Goal: Check status: Verify the current state of an ongoing process or item

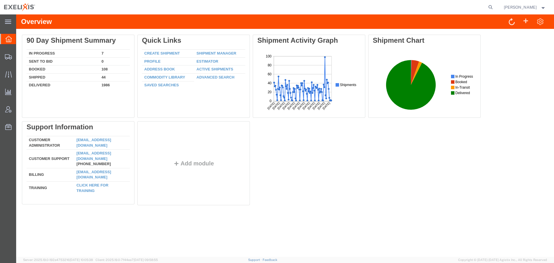
drag, startPoint x: 726, startPoint y: 0, endPoint x: 6, endPoint y: 160, distance: 738.1
click at [6, 160] on div "main_menu Created with Sketch. Collapse Menu Overview Shipments Shipment Manage…" at bounding box center [8, 138] width 16 height 248
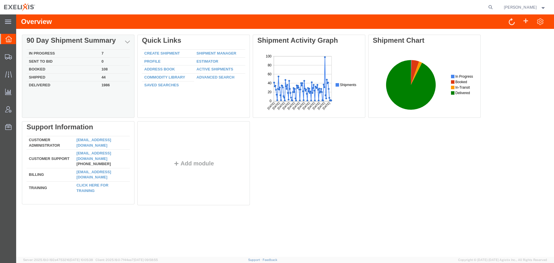
click at [29, 68] on td "Booked" at bounding box center [63, 69] width 73 height 8
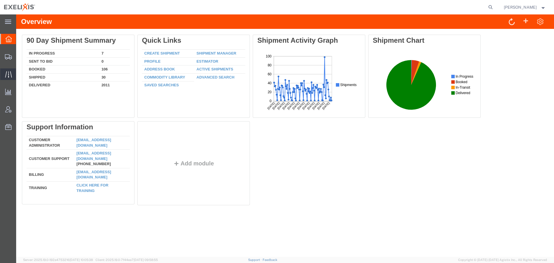
click at [20, 74] on span "Traffic" at bounding box center [18, 74] width 4 height 12
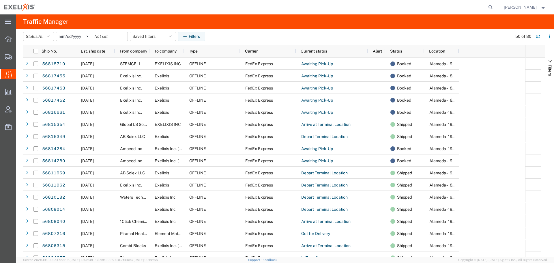
click at [273, 8] on div at bounding box center [267, 7] width 456 height 14
click at [10, 42] on icon at bounding box center [8, 39] width 6 height 6
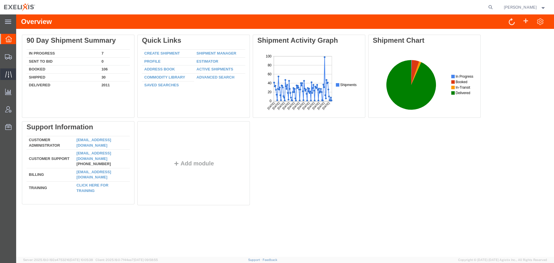
click at [20, 75] on span "Traffic" at bounding box center [18, 74] width 4 height 12
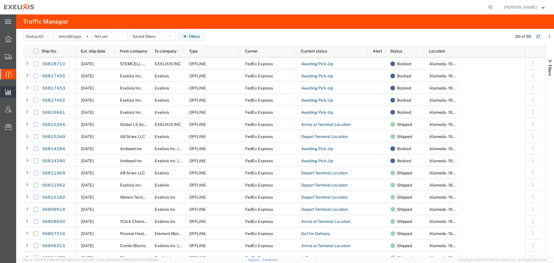
click at [20, 92] on span "Analytics" at bounding box center [18, 92] width 4 height 12
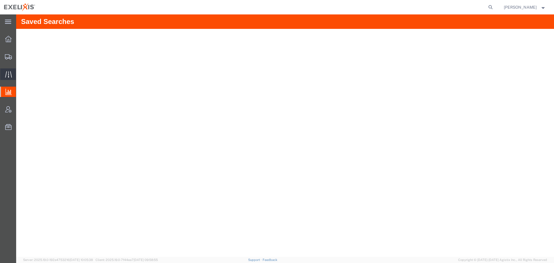
click at [20, 75] on span "Traffic" at bounding box center [18, 74] width 4 height 12
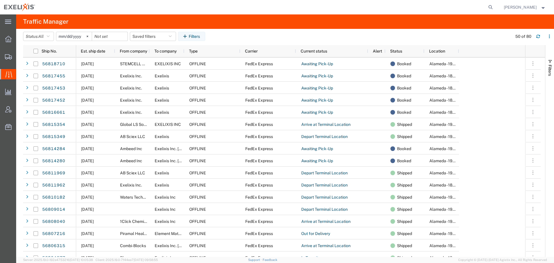
click at [20, 73] on span "Traffic" at bounding box center [18, 74] width 5 height 12
click at [285, 29] on header "Status: All All Arrive at Delivery Location Arrive at Pick-Up Location Arrive a…" at bounding box center [288, 37] width 530 height 16
click at [286, 30] on header "Status: All All Arrive at Delivery Location Arrive at Pick-Up Location Arrive a…" at bounding box center [288, 37] width 530 height 16
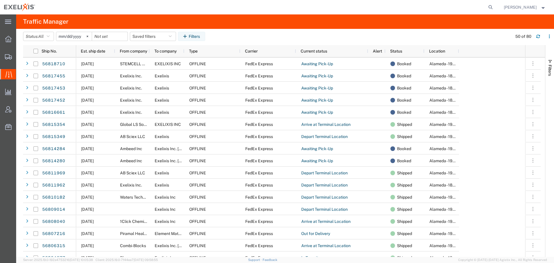
click at [147, 12] on div at bounding box center [267, 7] width 456 height 14
